Goal: Task Accomplishment & Management: Manage account settings

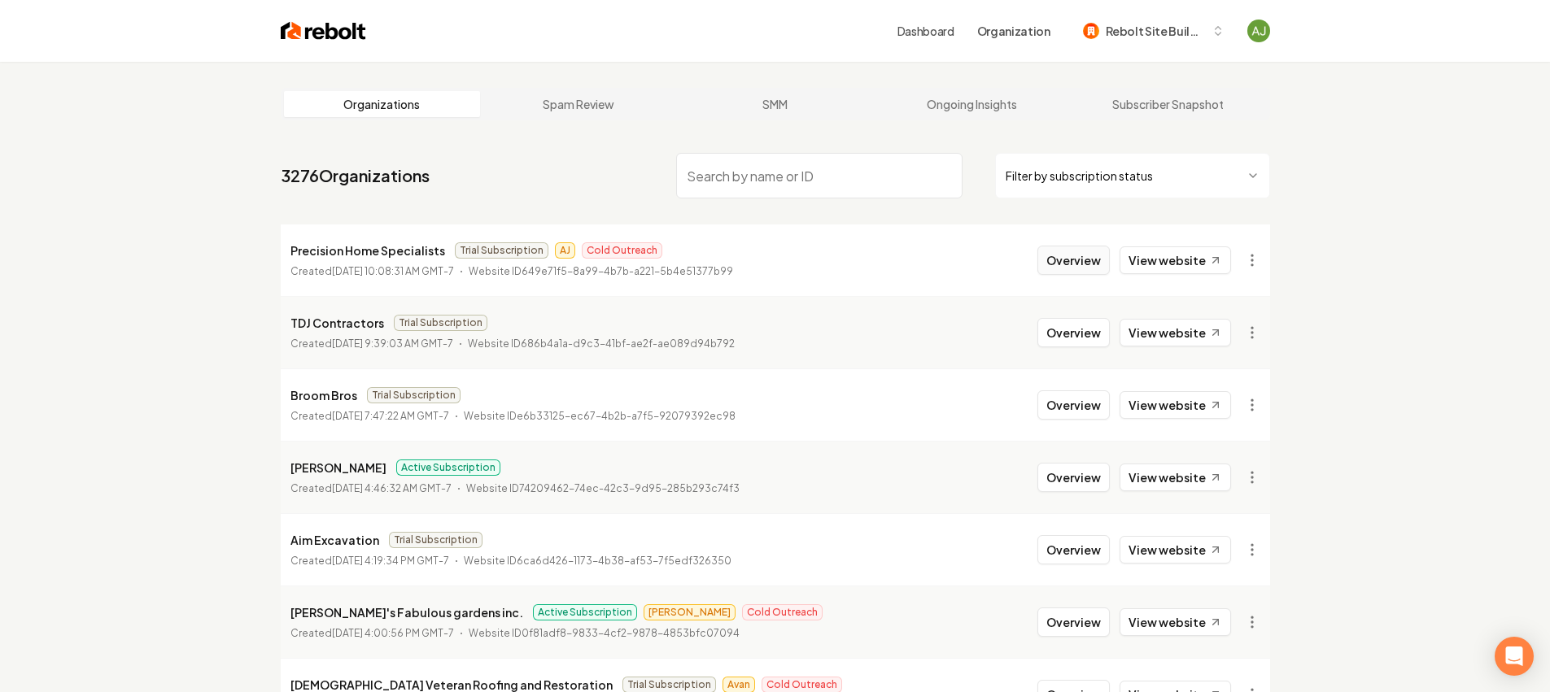
click at [1095, 246] on button "Overview" at bounding box center [1073, 260] width 72 height 29
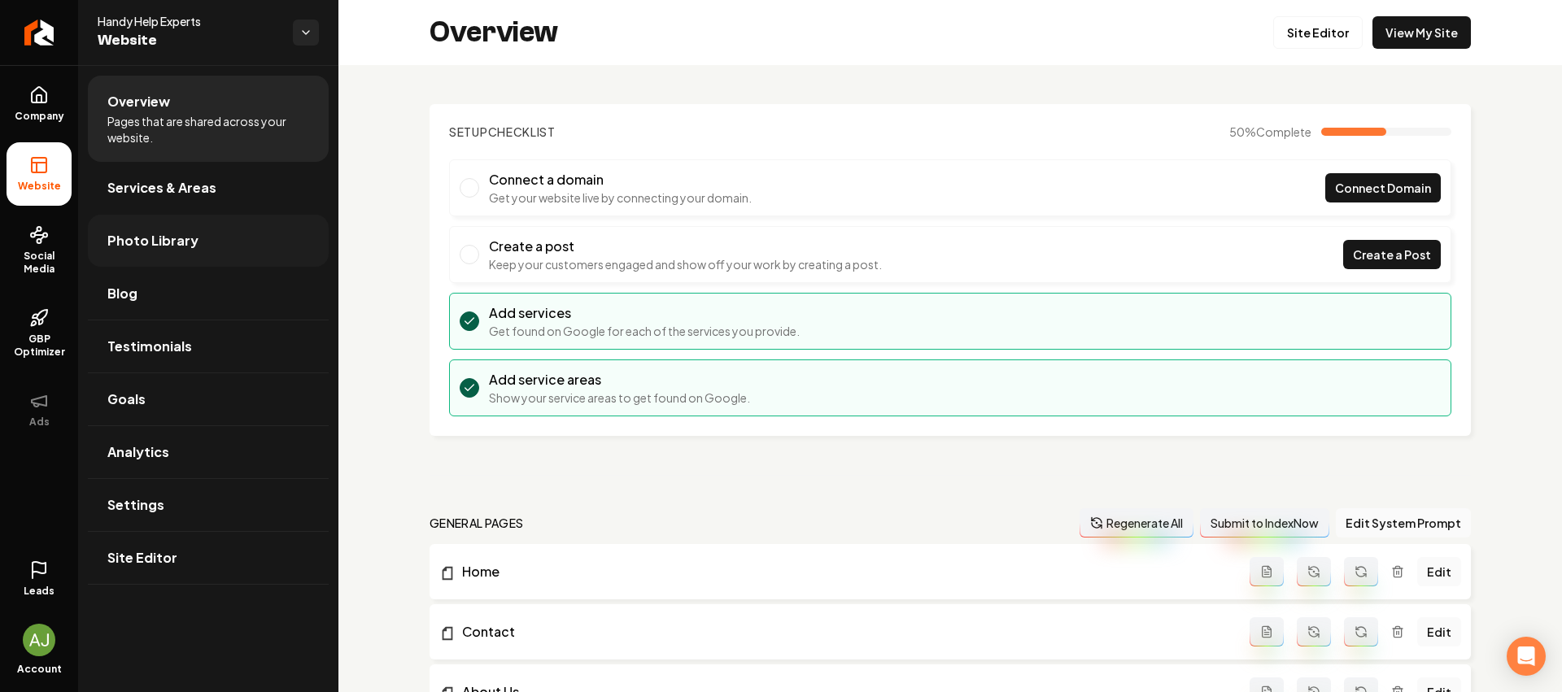
click at [142, 237] on span "Photo Library" at bounding box center [152, 241] width 91 height 20
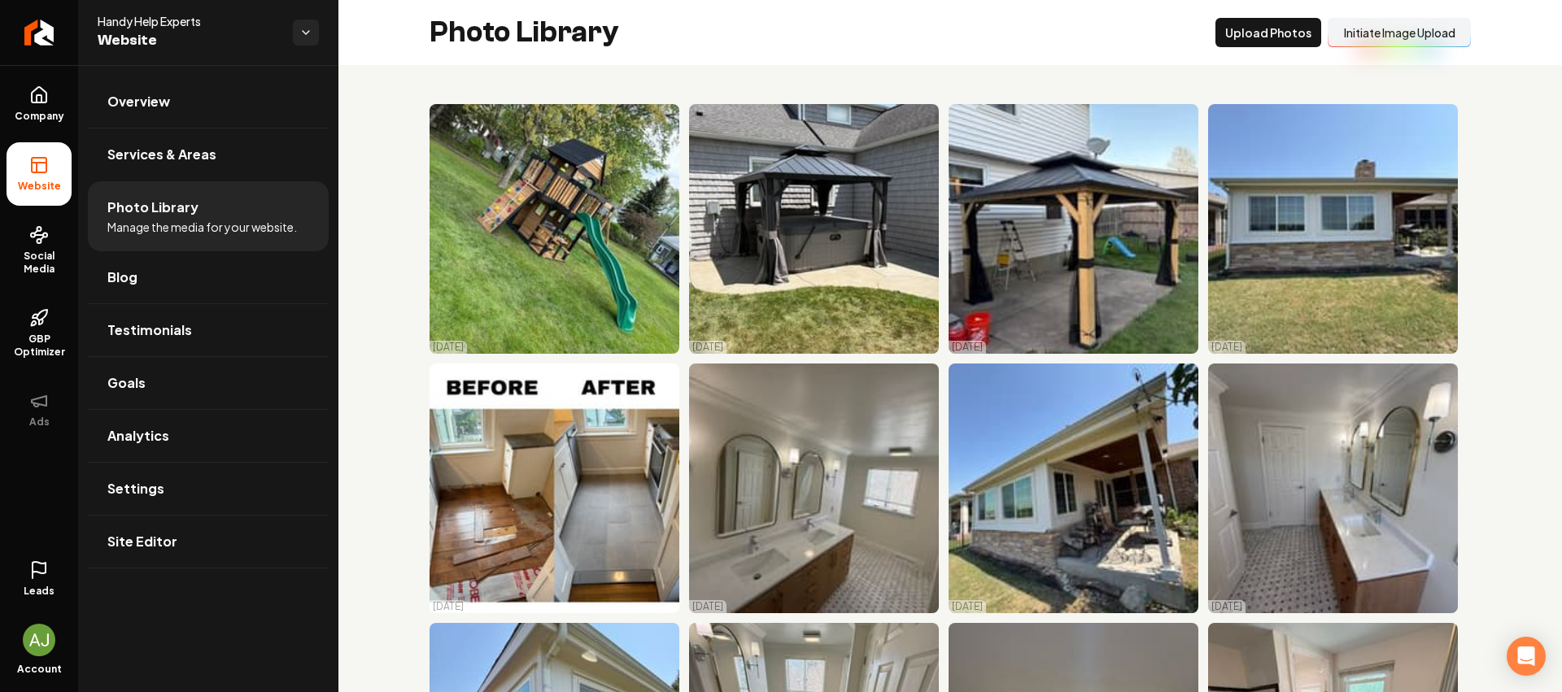
click at [1384, 38] on button "Initiate Image Upload" at bounding box center [1399, 32] width 143 height 29
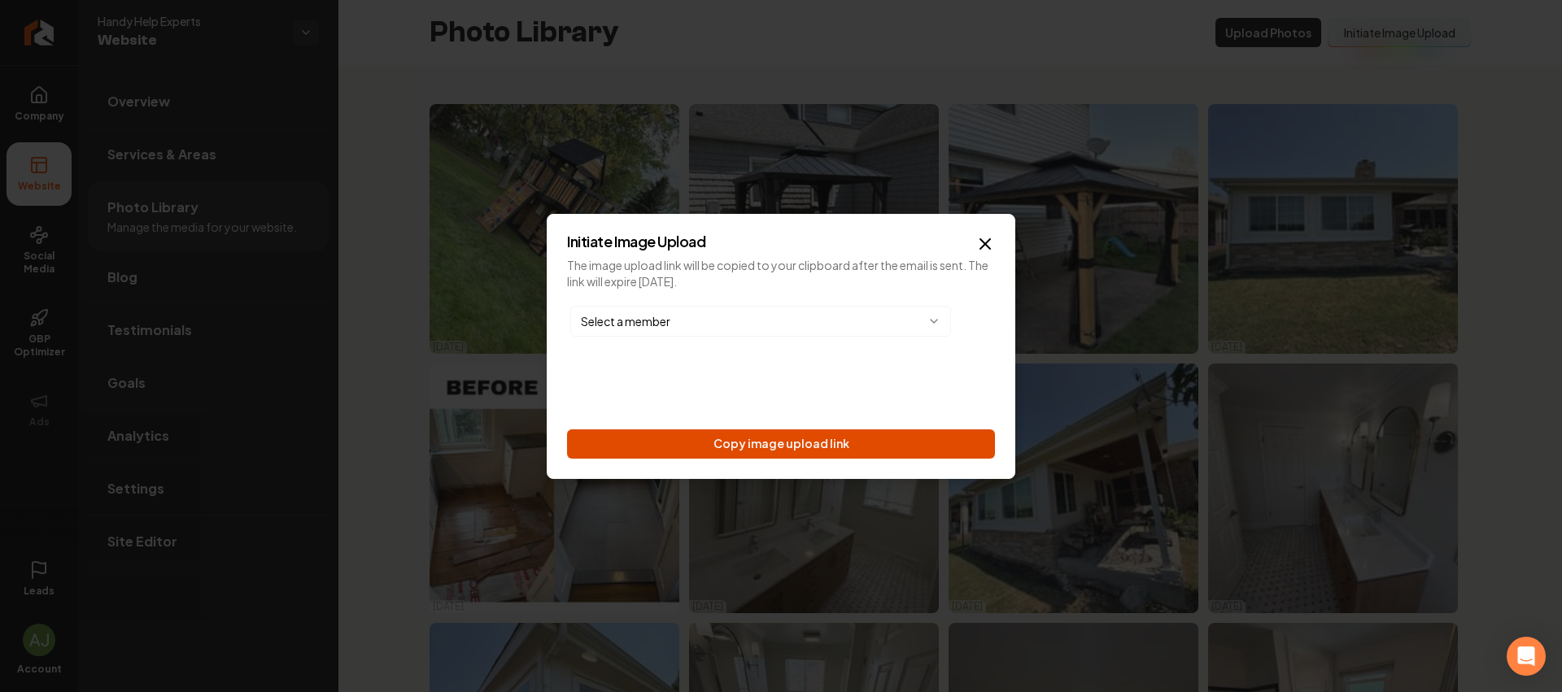
click at [910, 439] on button "Copy image upload link" at bounding box center [781, 444] width 428 height 29
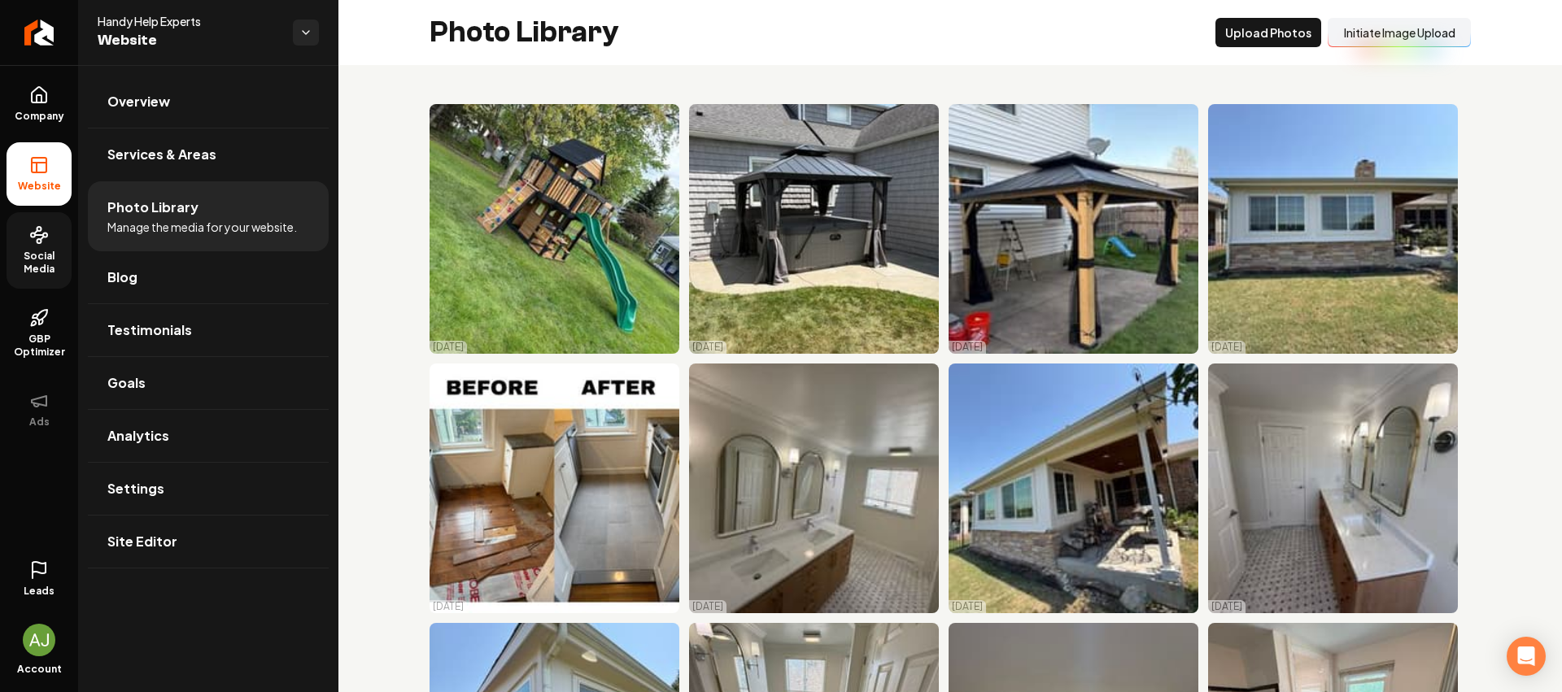
click at [36, 255] on span "Social Media" at bounding box center [39, 263] width 65 height 26
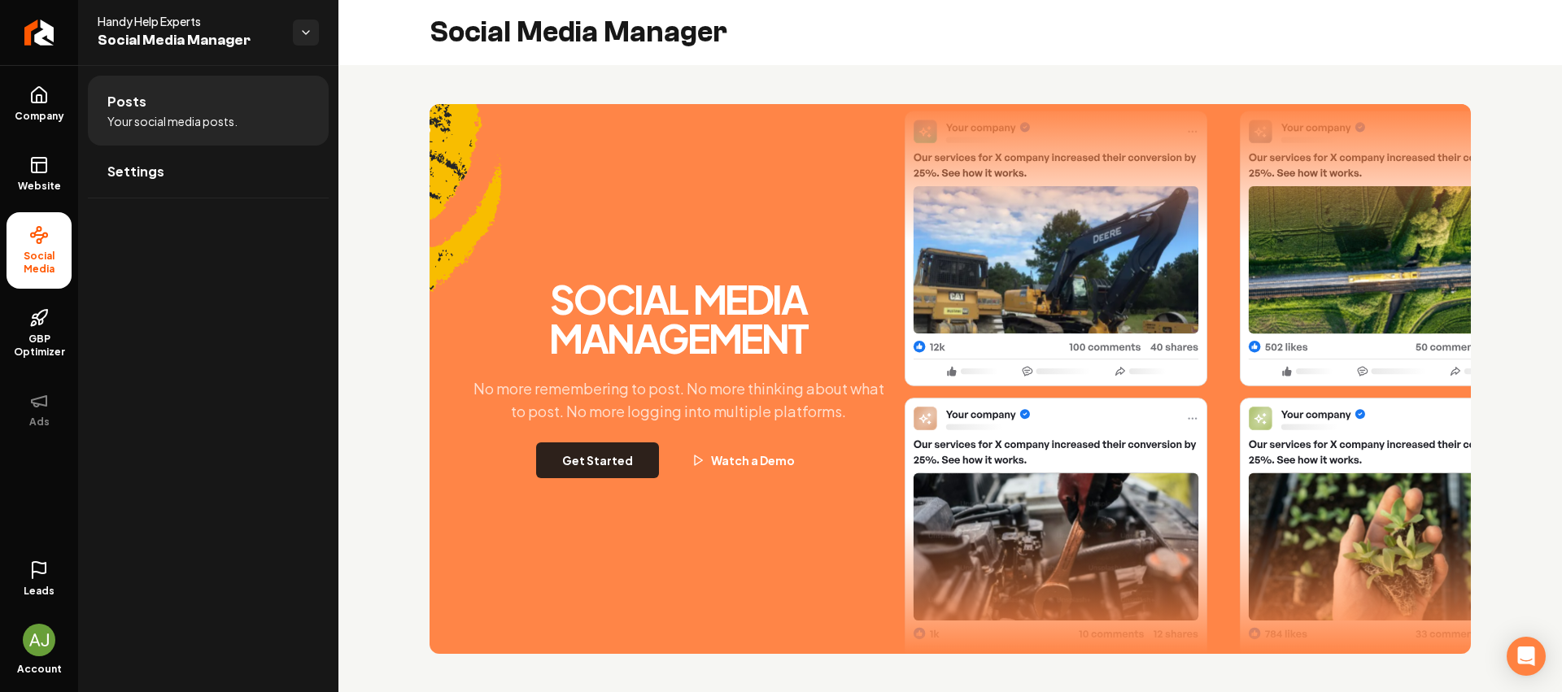
click at [635, 467] on button "Get Started" at bounding box center [597, 461] width 123 height 36
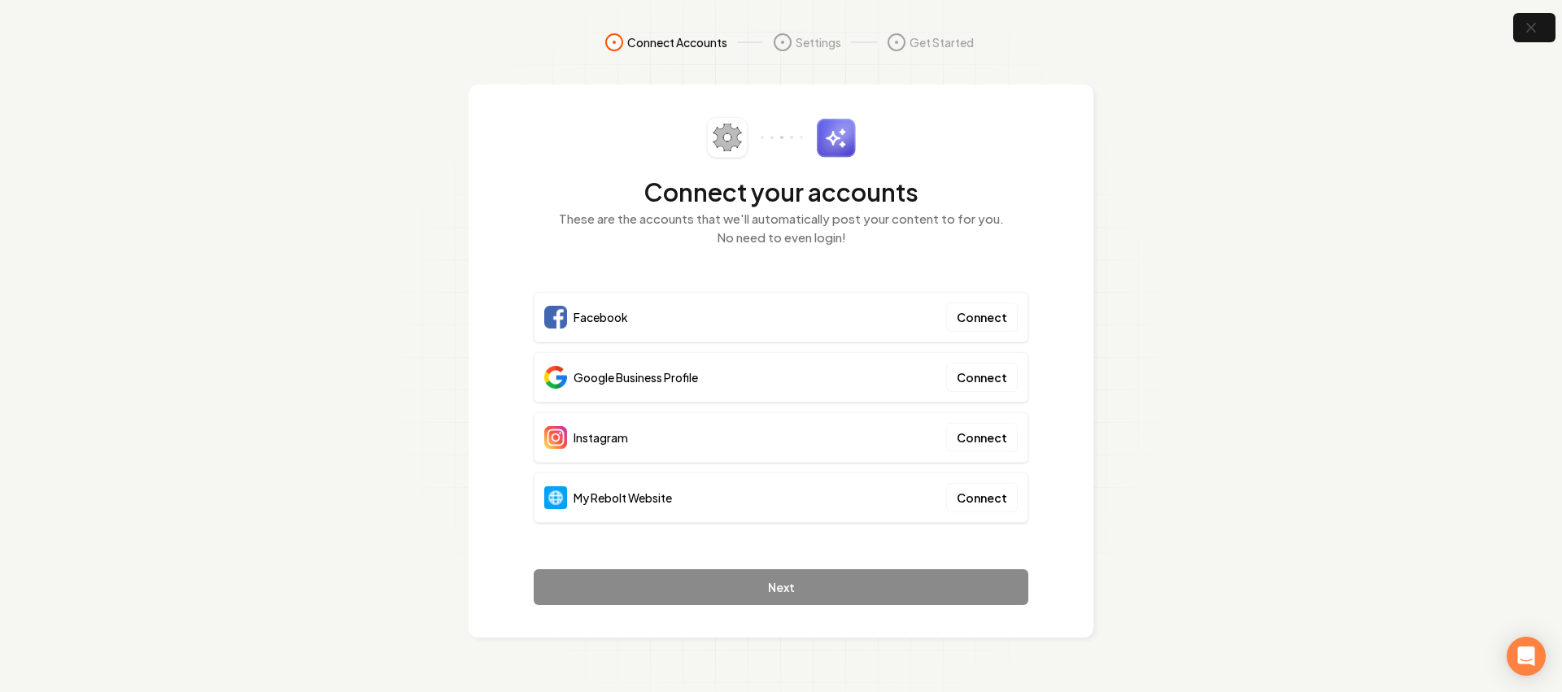
click at [961, 518] on div "My Rebolt Website Connect" at bounding box center [781, 498] width 495 height 50
click at [971, 507] on button "Connect" at bounding box center [982, 497] width 72 height 29
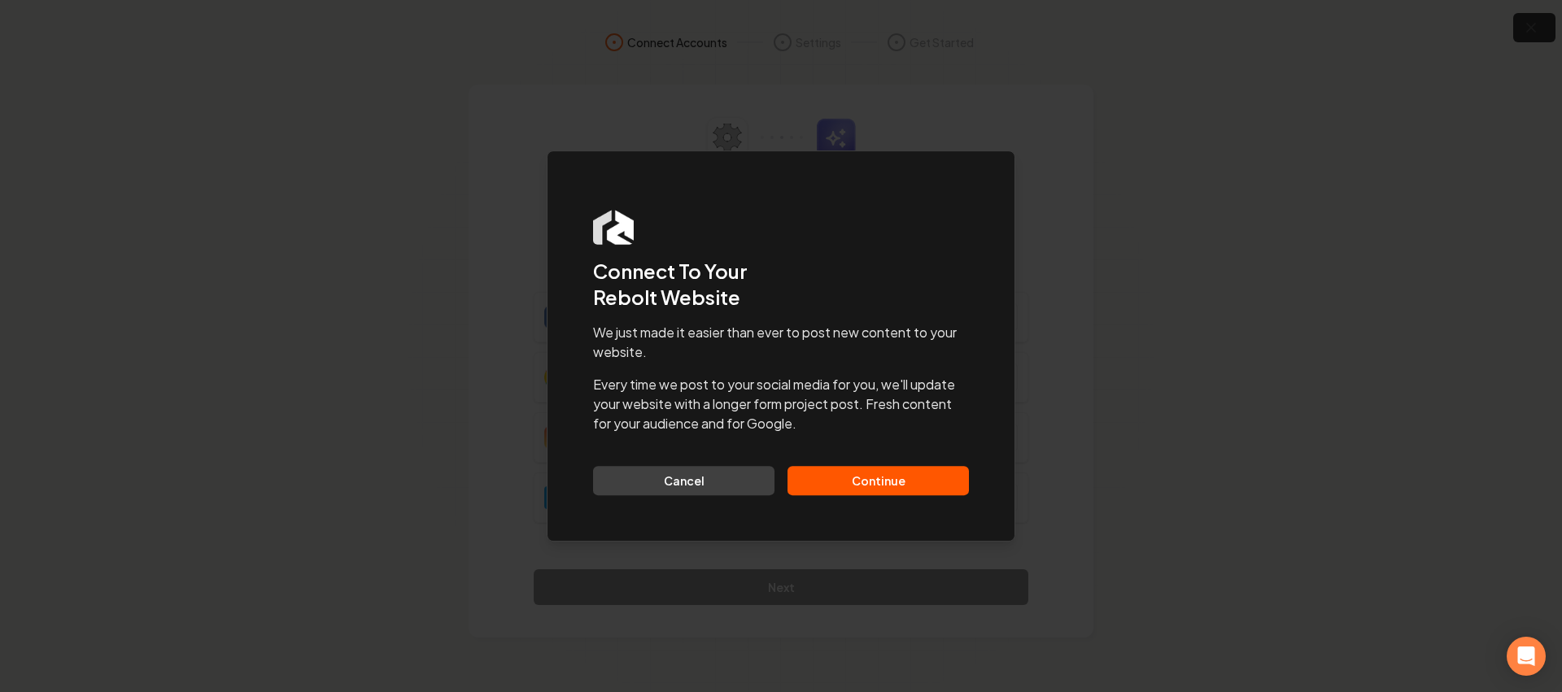
click at [897, 488] on button "Continue" at bounding box center [878, 480] width 181 height 29
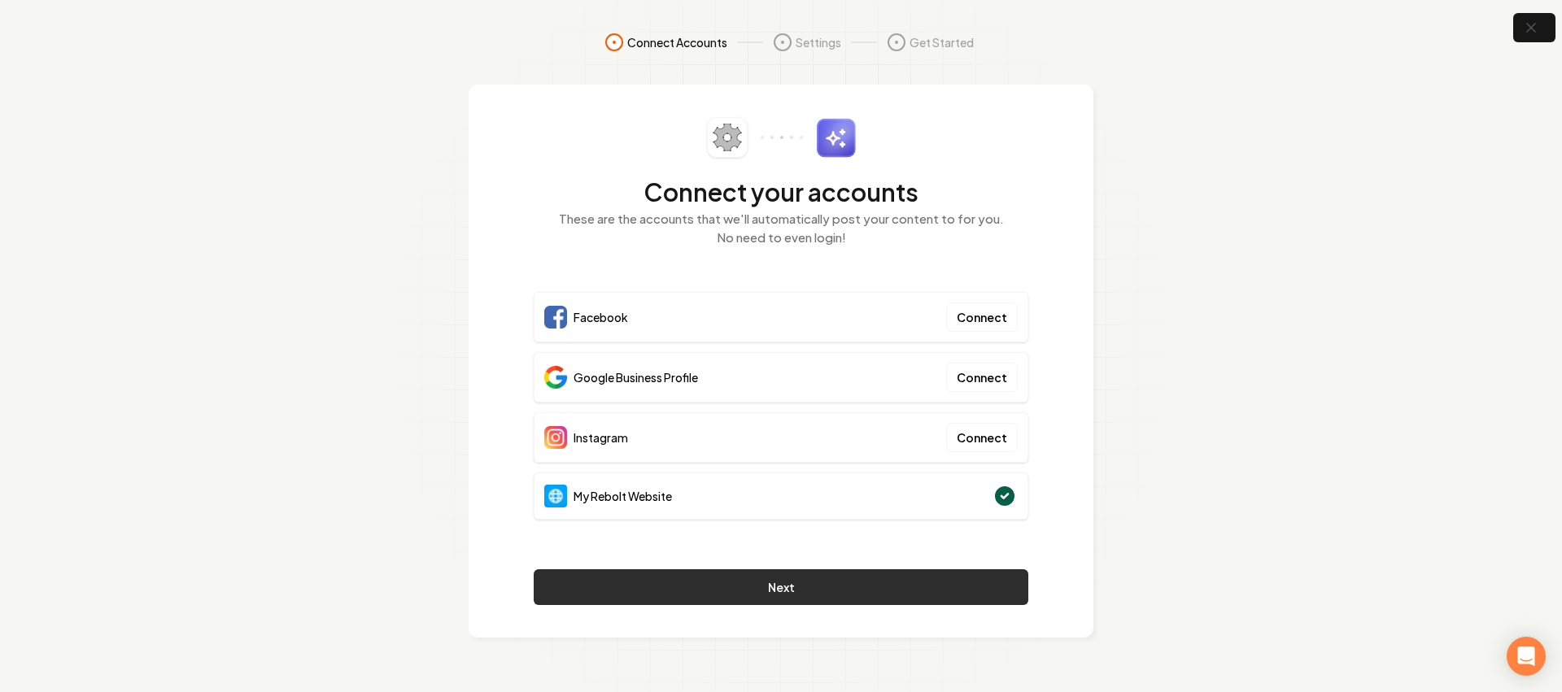
click at [893, 572] on button "Next" at bounding box center [781, 588] width 495 height 36
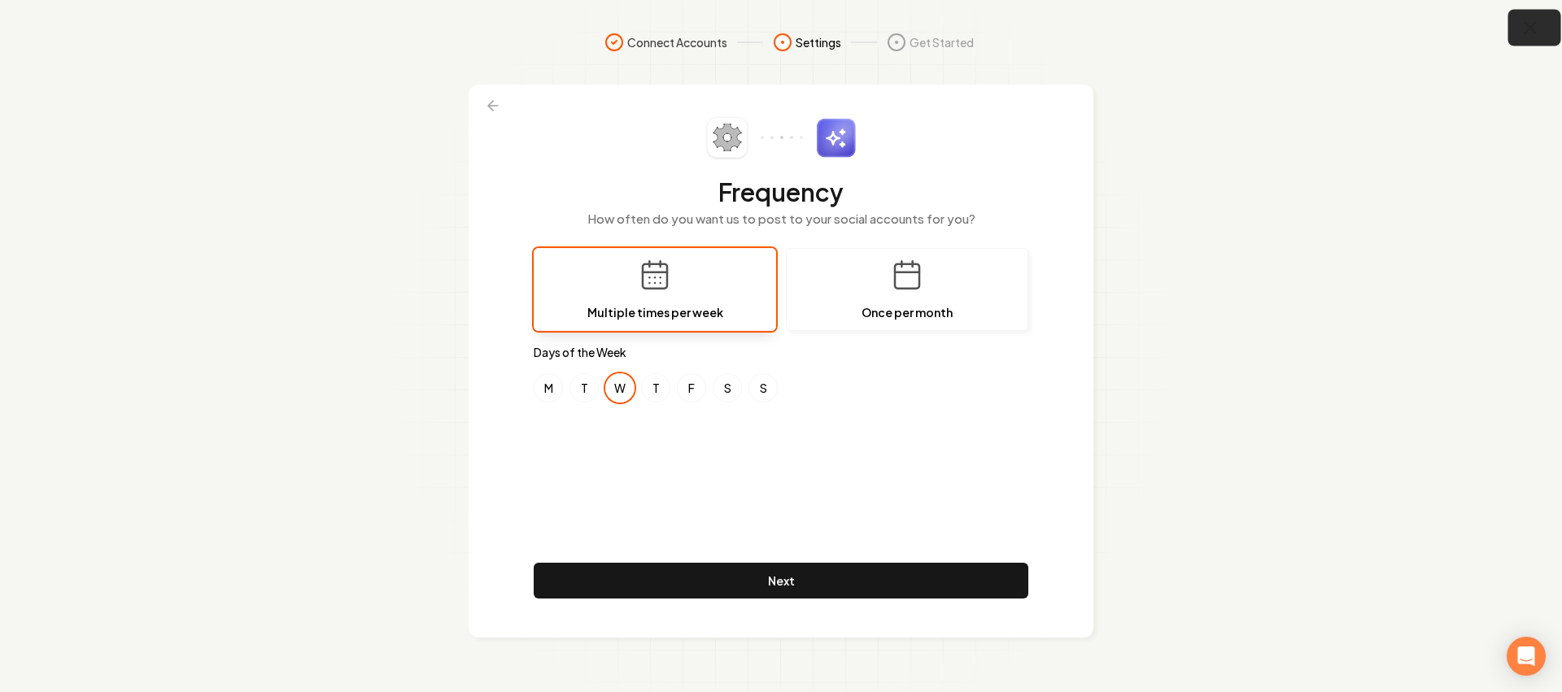
click at [1542, 32] on button "button" at bounding box center [1534, 28] width 53 height 37
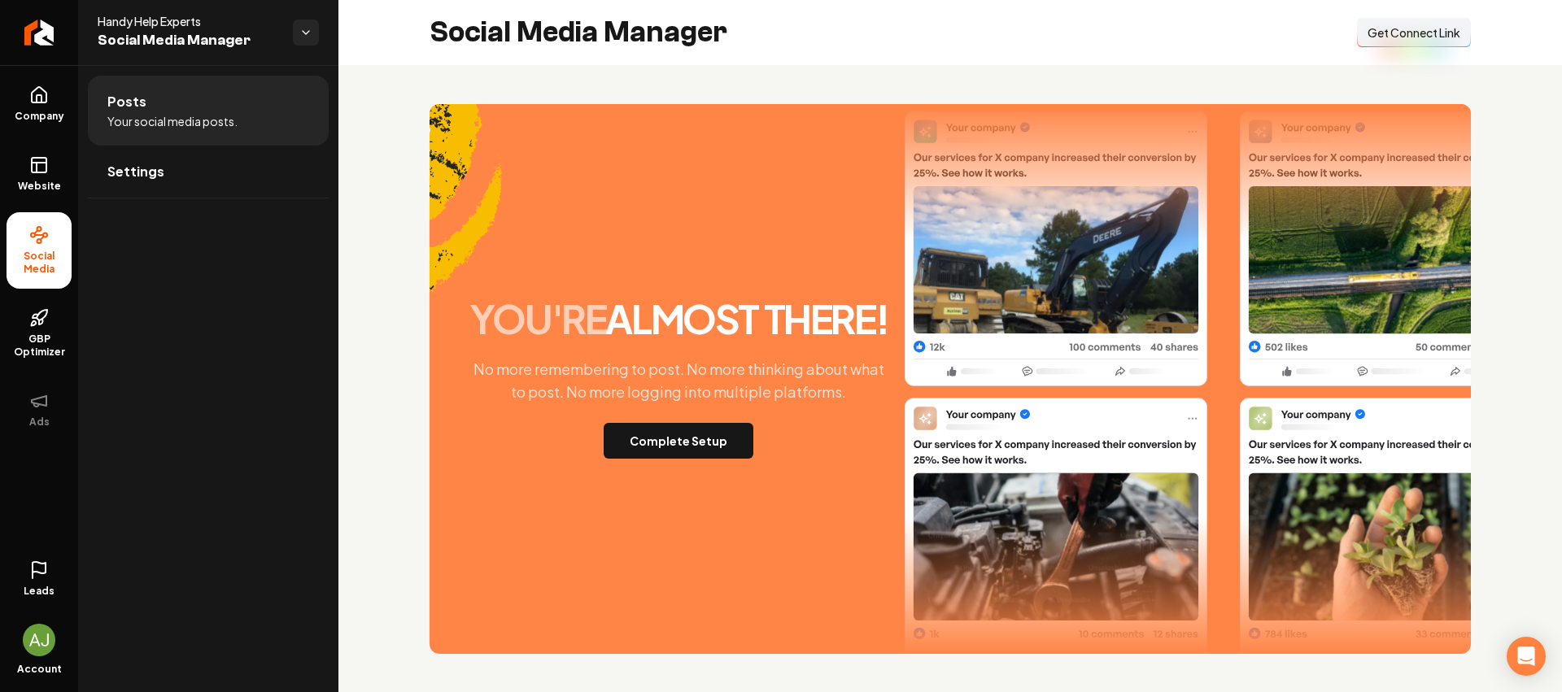
click at [1374, 28] on span "Get Connect Link" at bounding box center [1414, 32] width 93 height 16
click at [45, 120] on span "Company" at bounding box center [39, 116] width 63 height 13
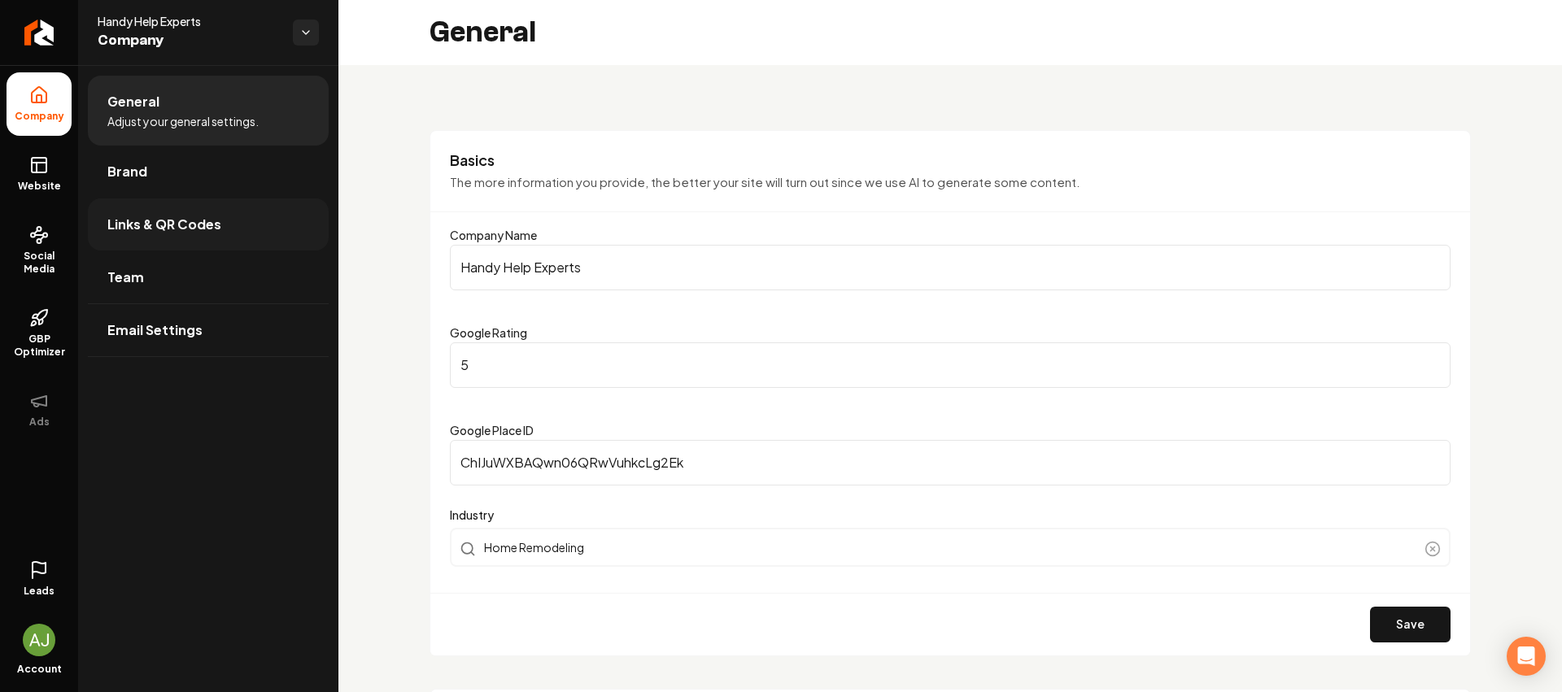
click at [161, 221] on span "Links & QR Codes" at bounding box center [164, 225] width 114 height 20
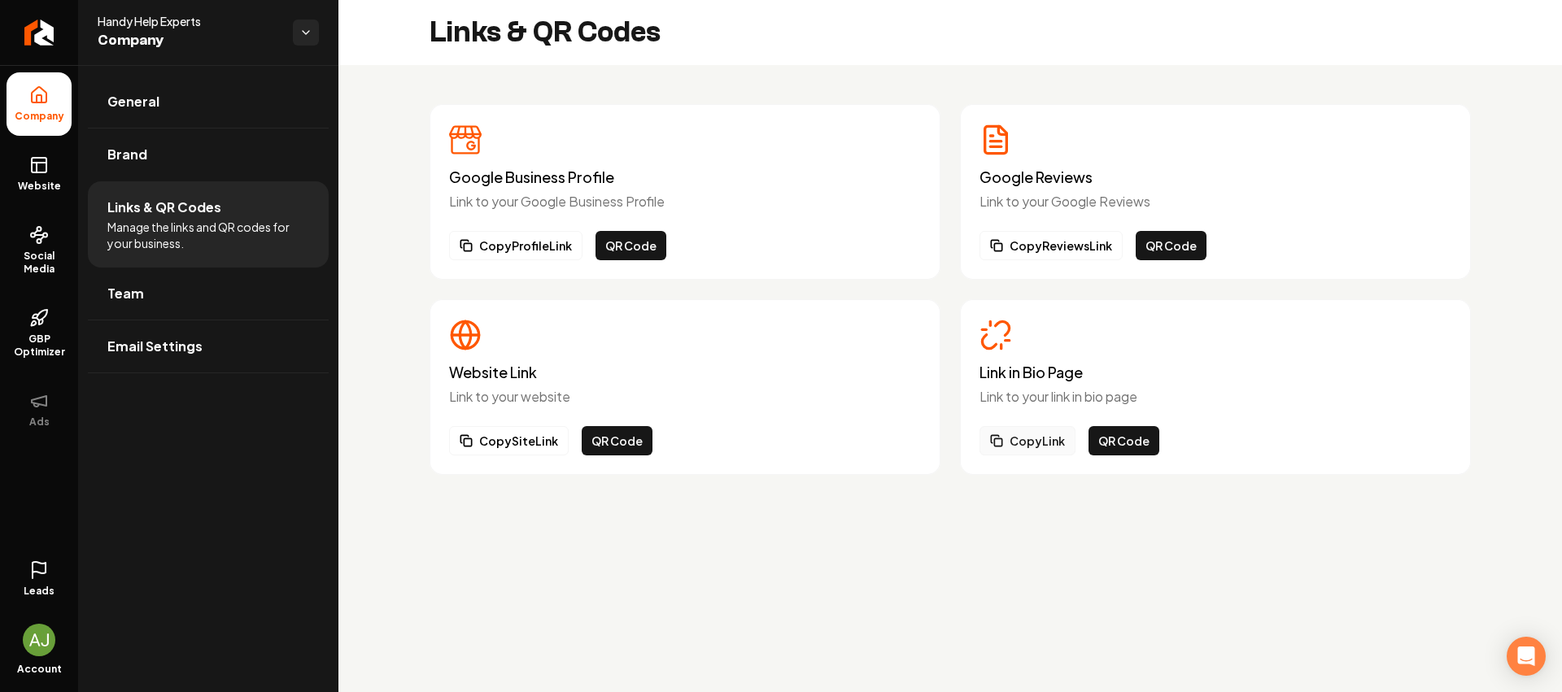
click at [1045, 452] on button "Copy Link" at bounding box center [1028, 440] width 96 height 29
click at [1043, 448] on button "Copy Link" at bounding box center [1028, 440] width 96 height 29
click at [24, 157] on link "Website" at bounding box center [39, 173] width 65 height 63
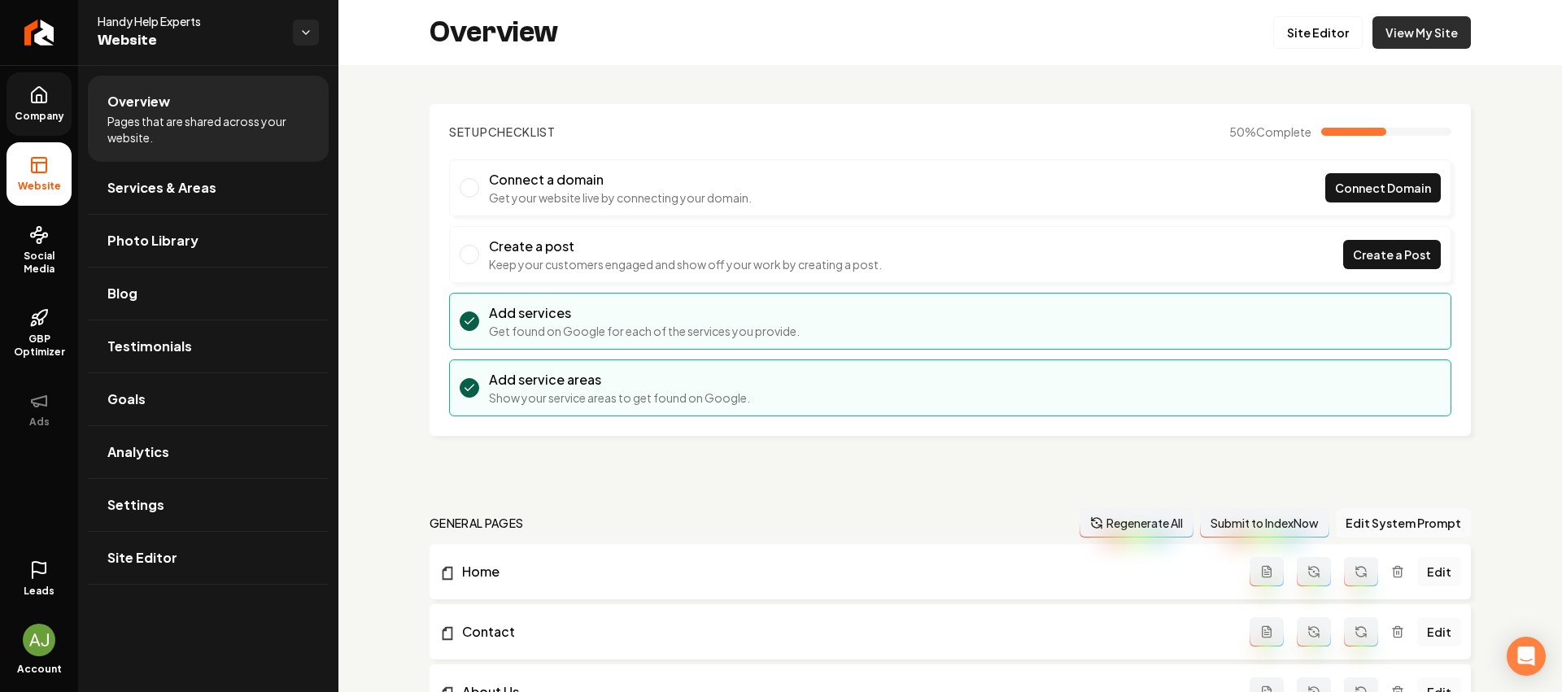
click at [1440, 35] on link "View My Site" at bounding box center [1422, 32] width 98 height 33
click at [24, 42] on link "Return to dashboard" at bounding box center [39, 32] width 78 height 65
